Goal: Find specific page/section: Find specific page/section

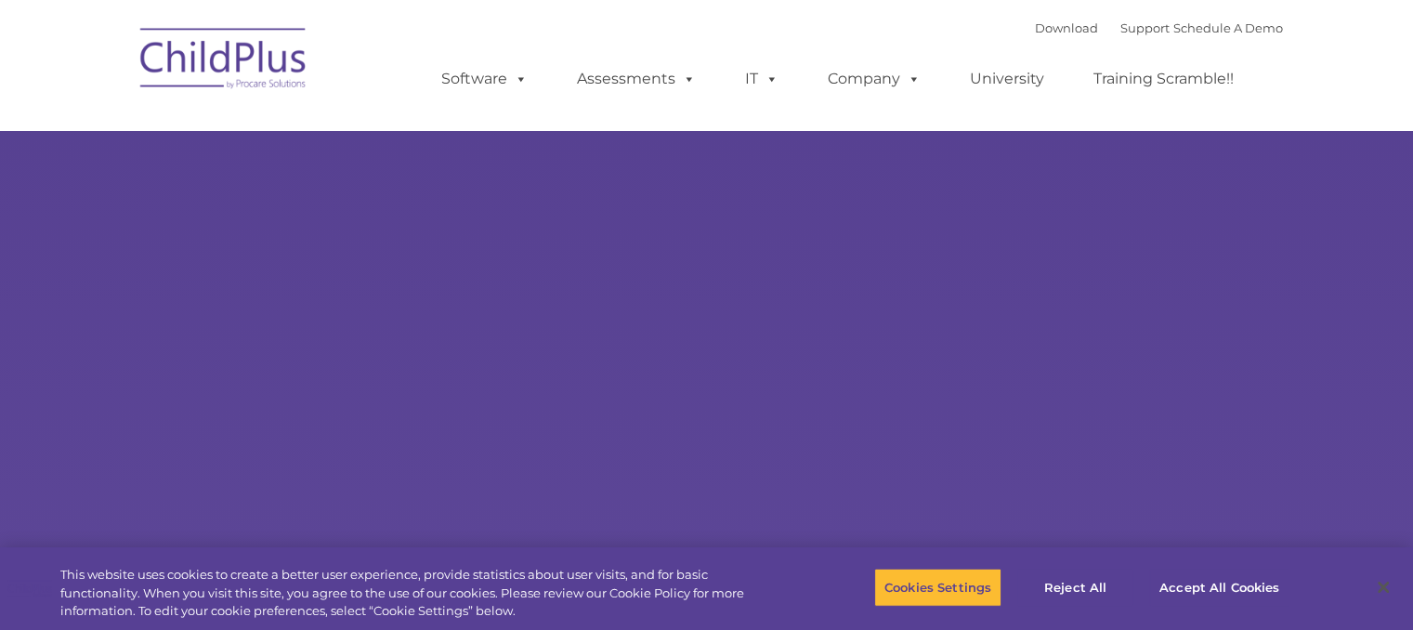
select select "MEDIUM"
click at [253, 64] on img at bounding box center [224, 61] width 186 height 93
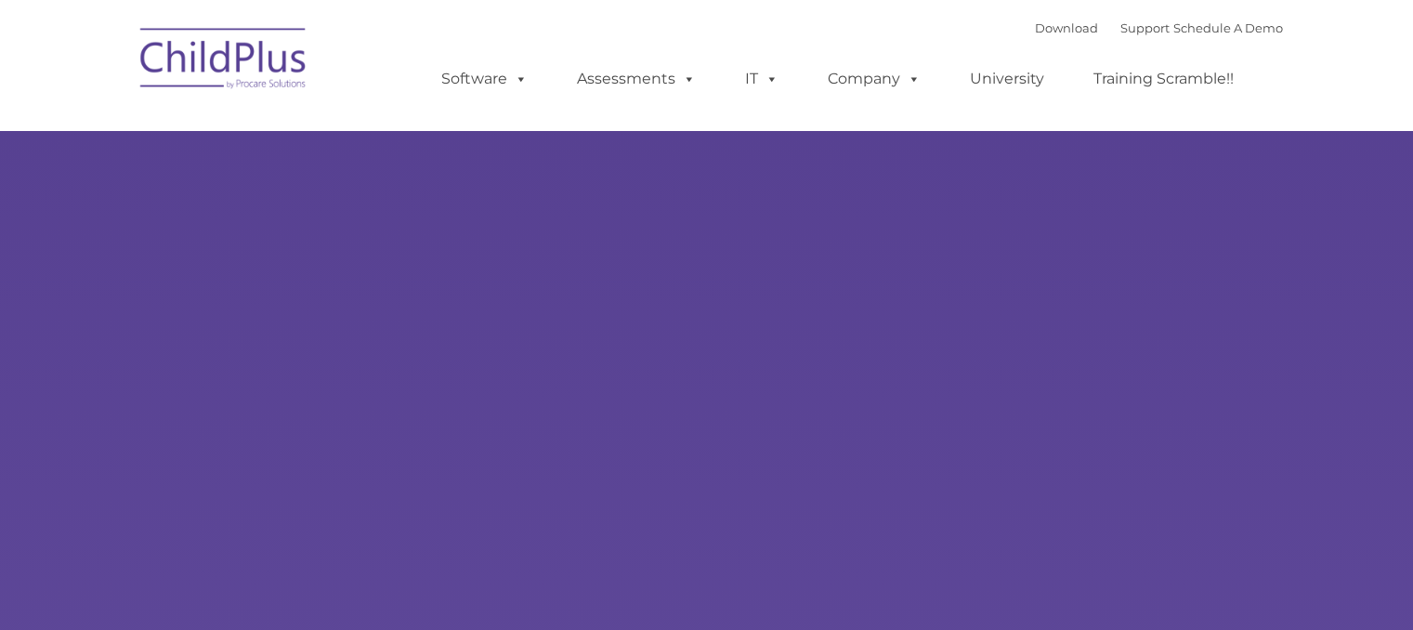
type input ""
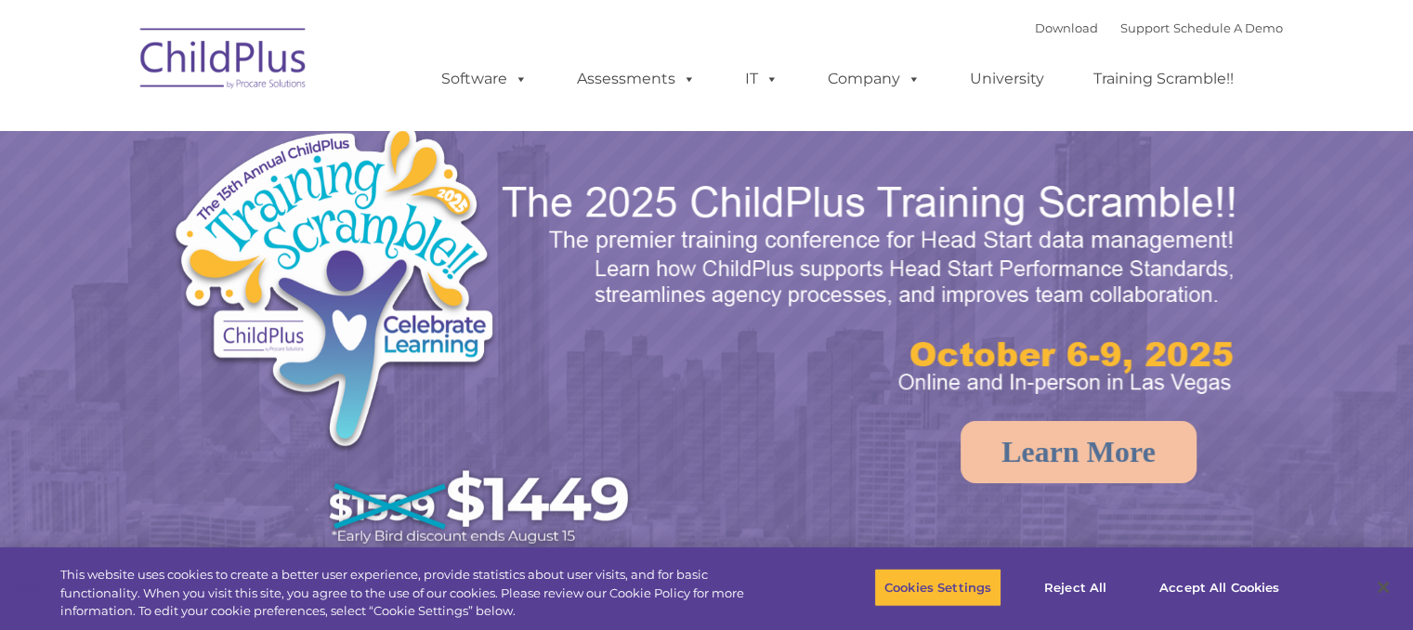
select select "MEDIUM"
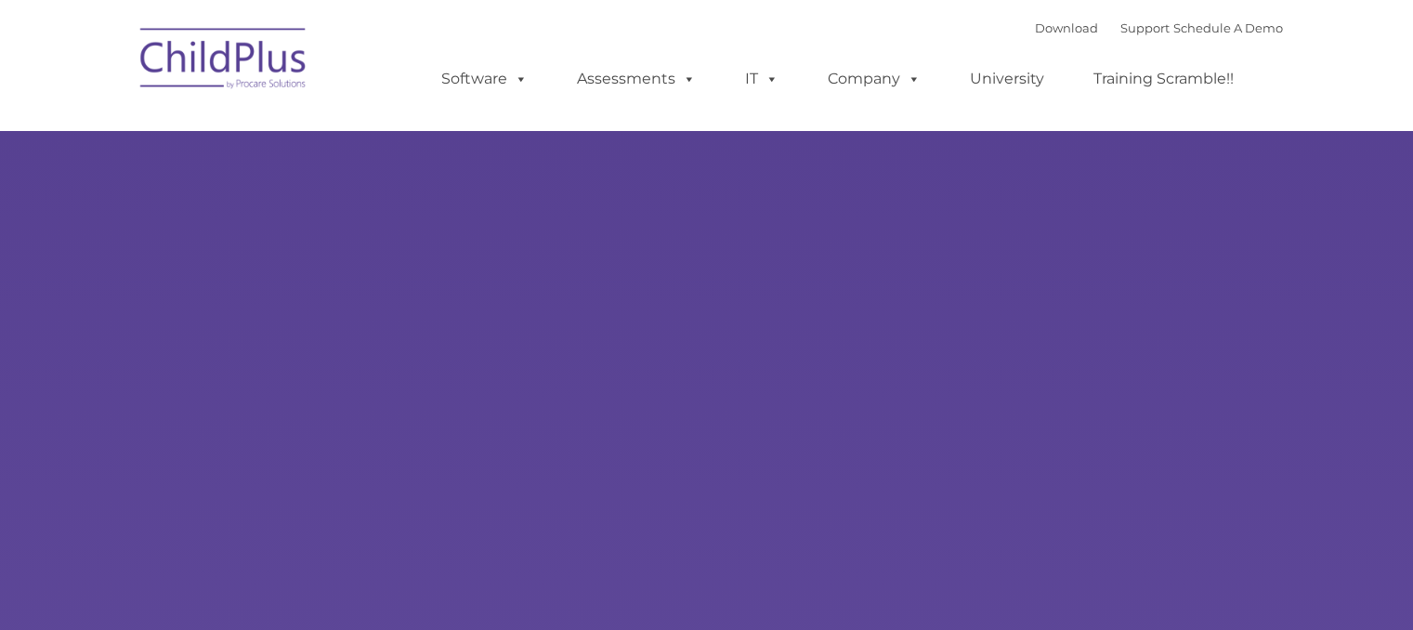
type input ""
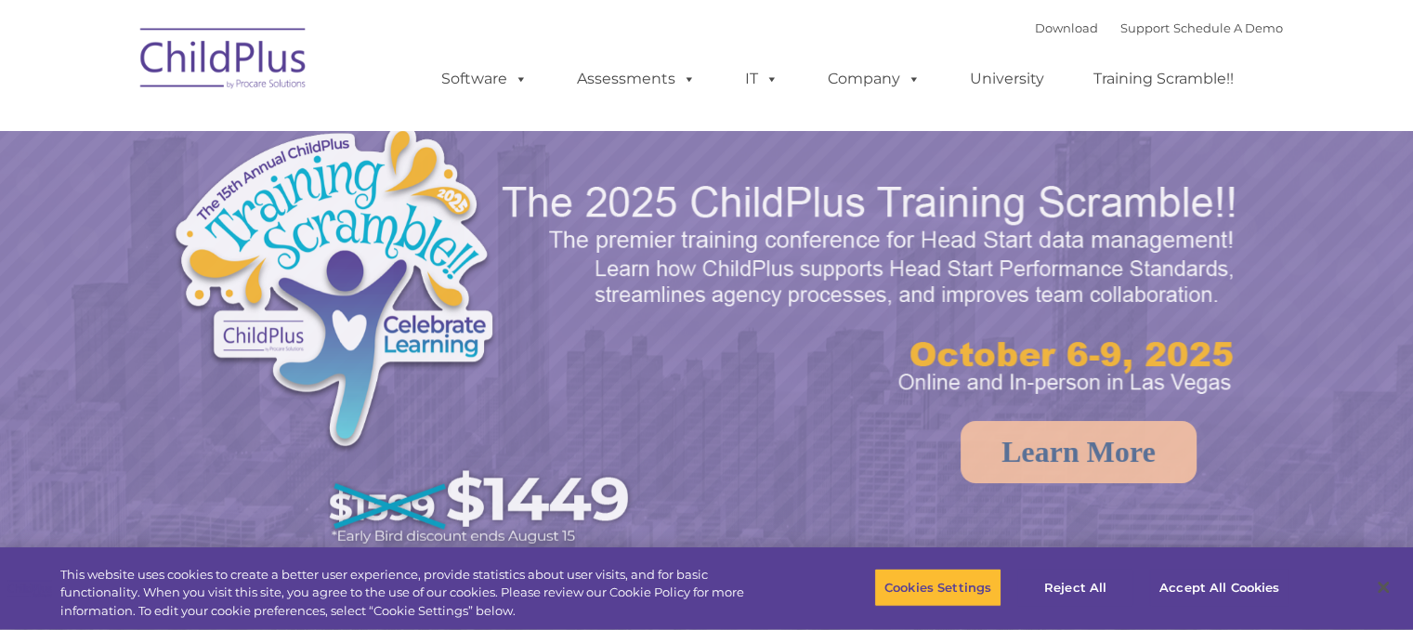
select select "MEDIUM"
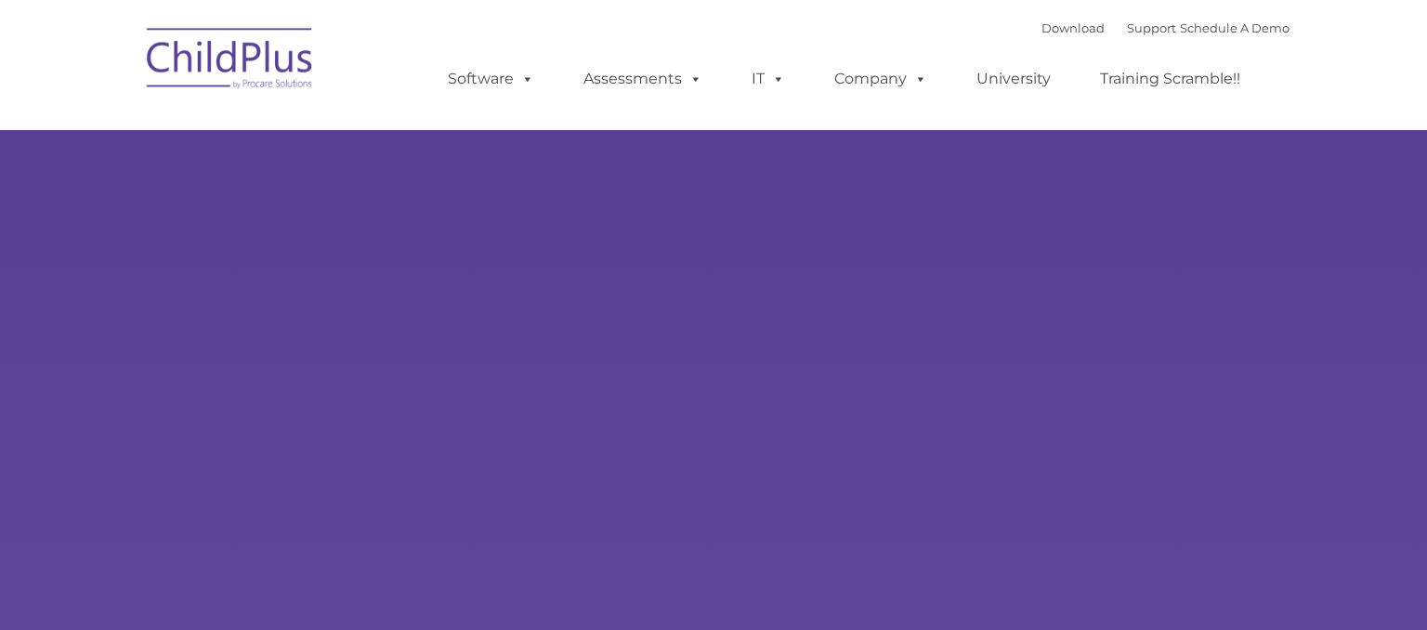
type input ""
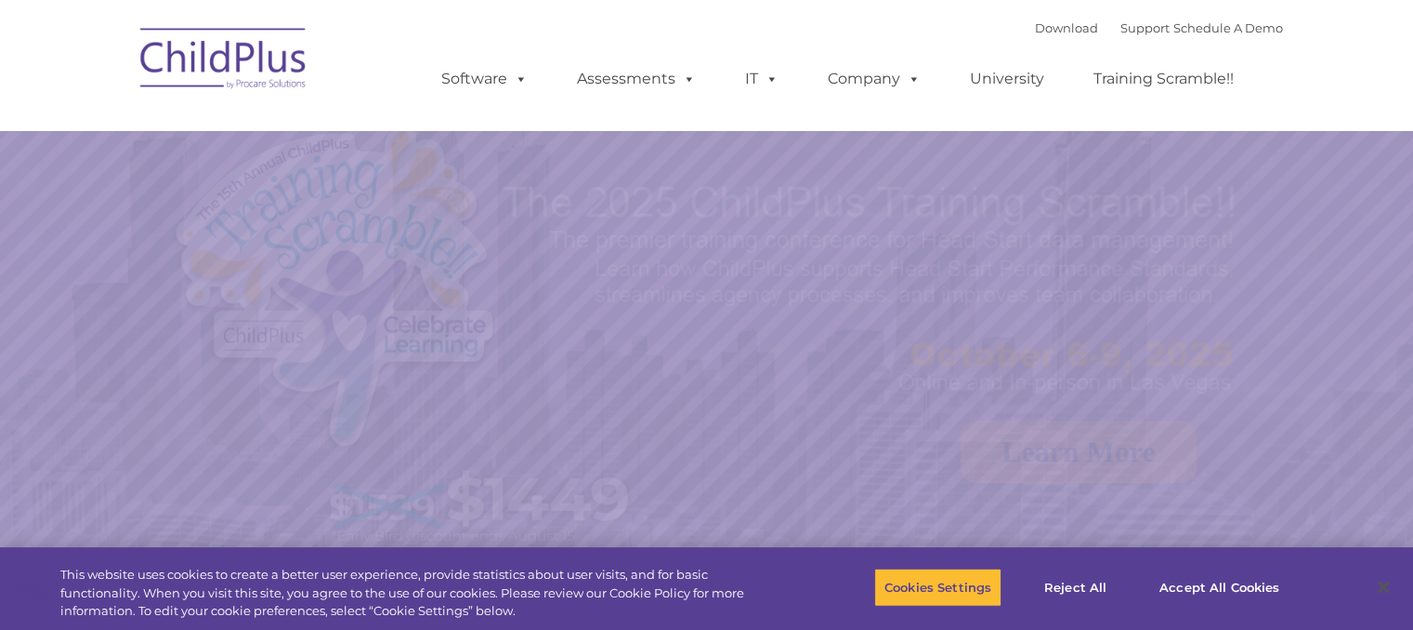
select select "MEDIUM"
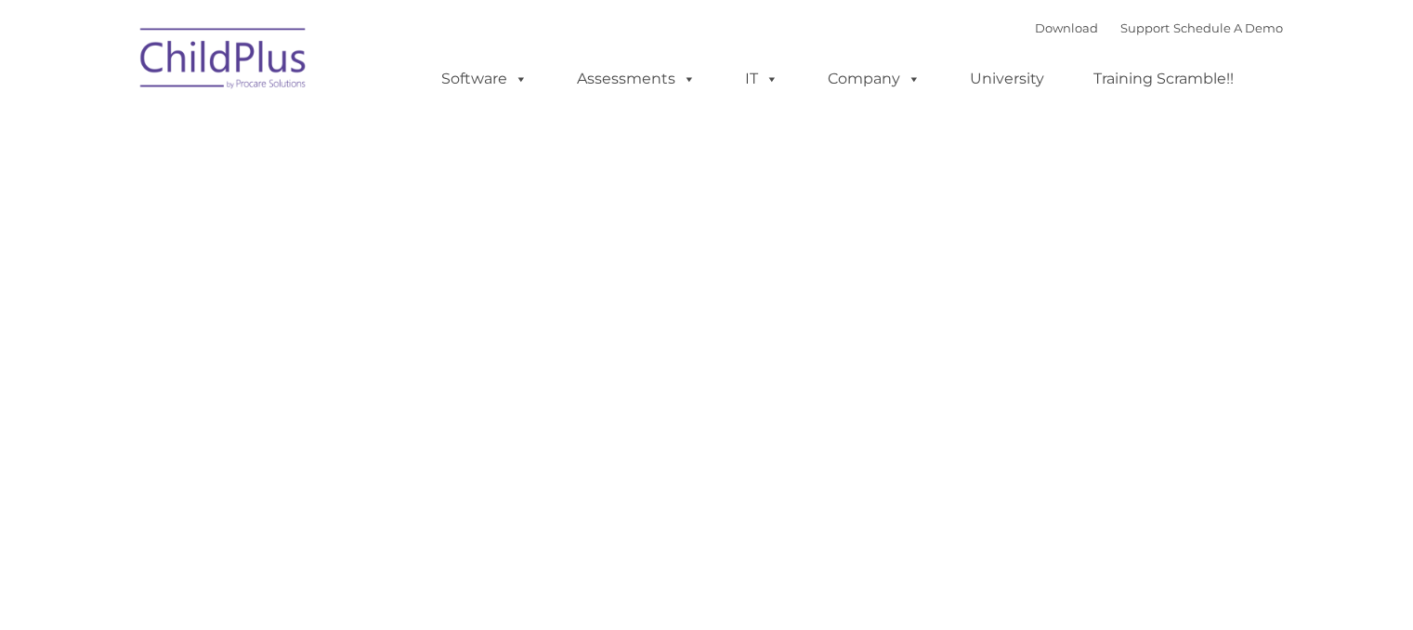
type input ""
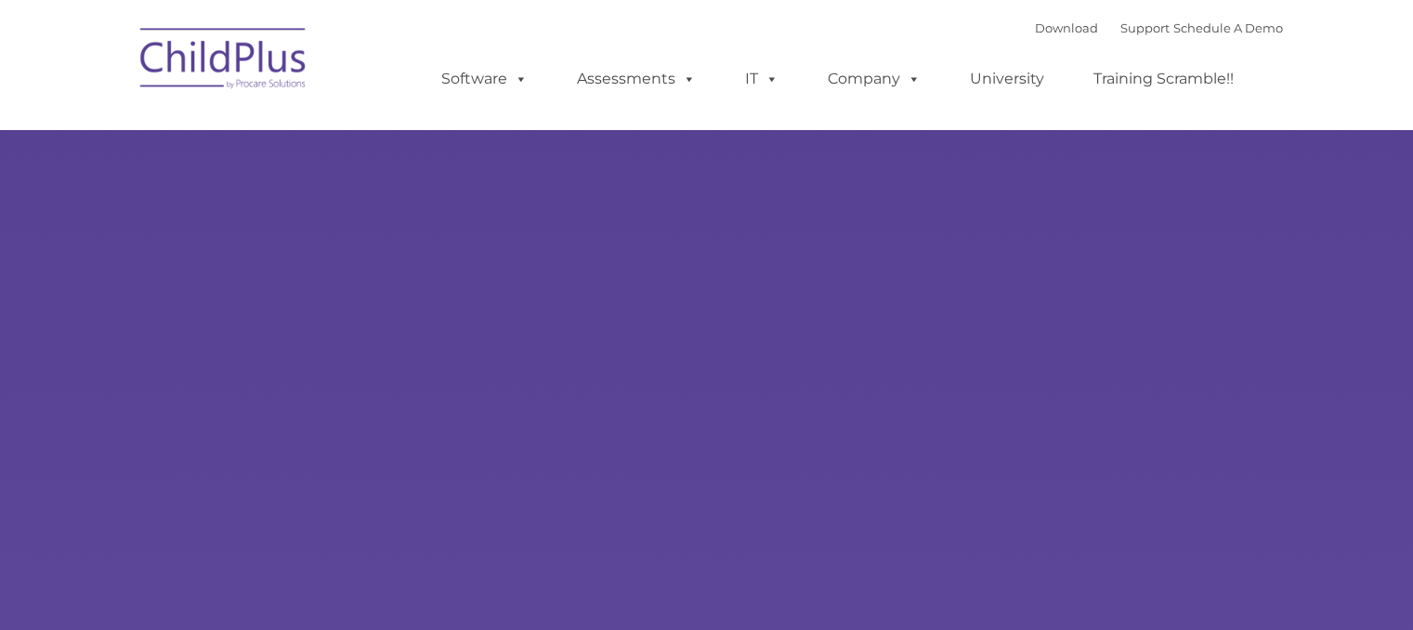
type input ""
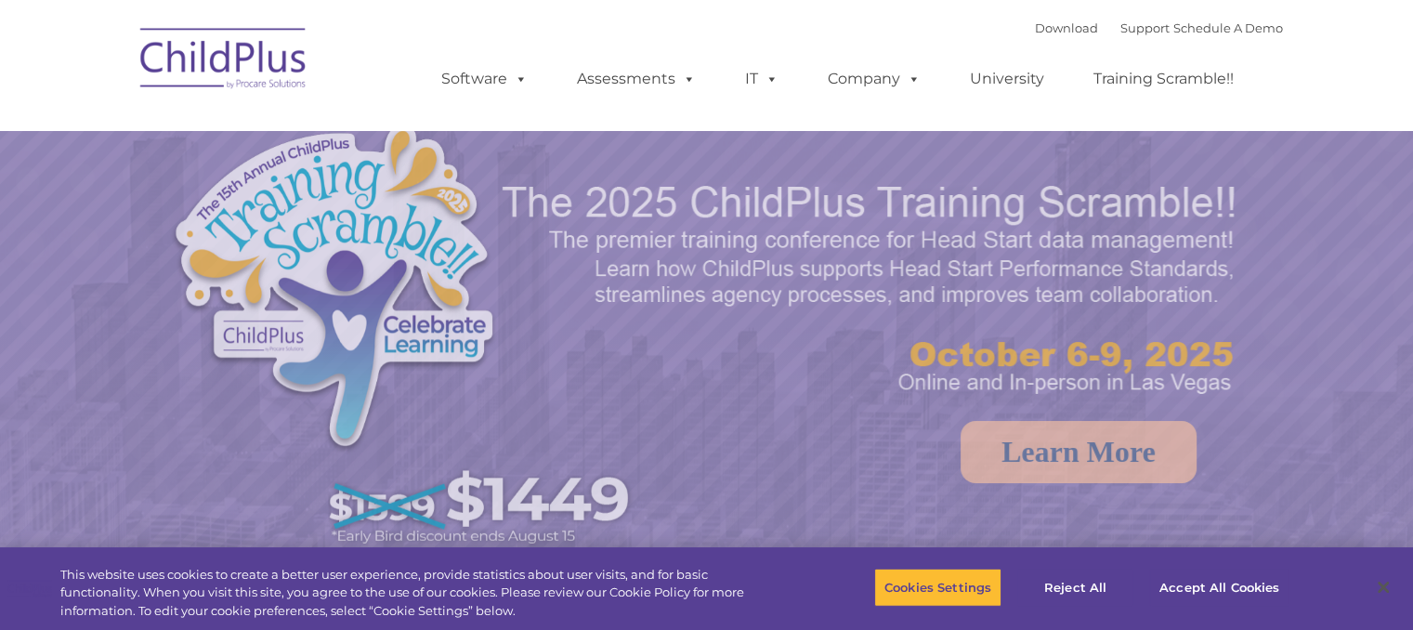
select select "MEDIUM"
